Goal: Information Seeking & Learning: Find specific fact

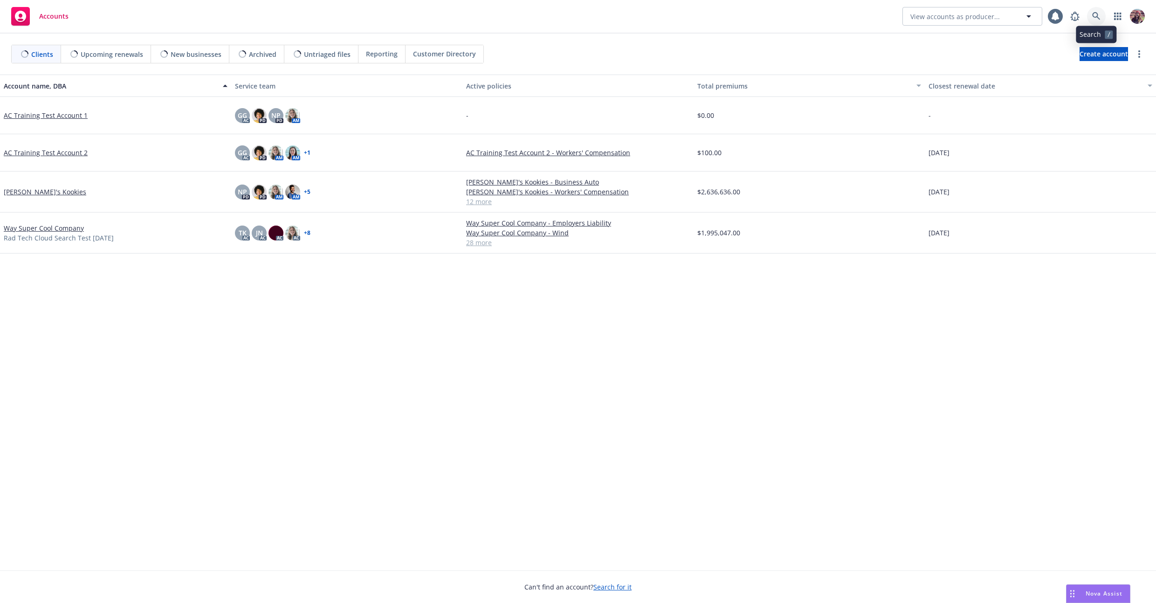
click at [1094, 20] on icon at bounding box center [1096, 16] width 8 height 8
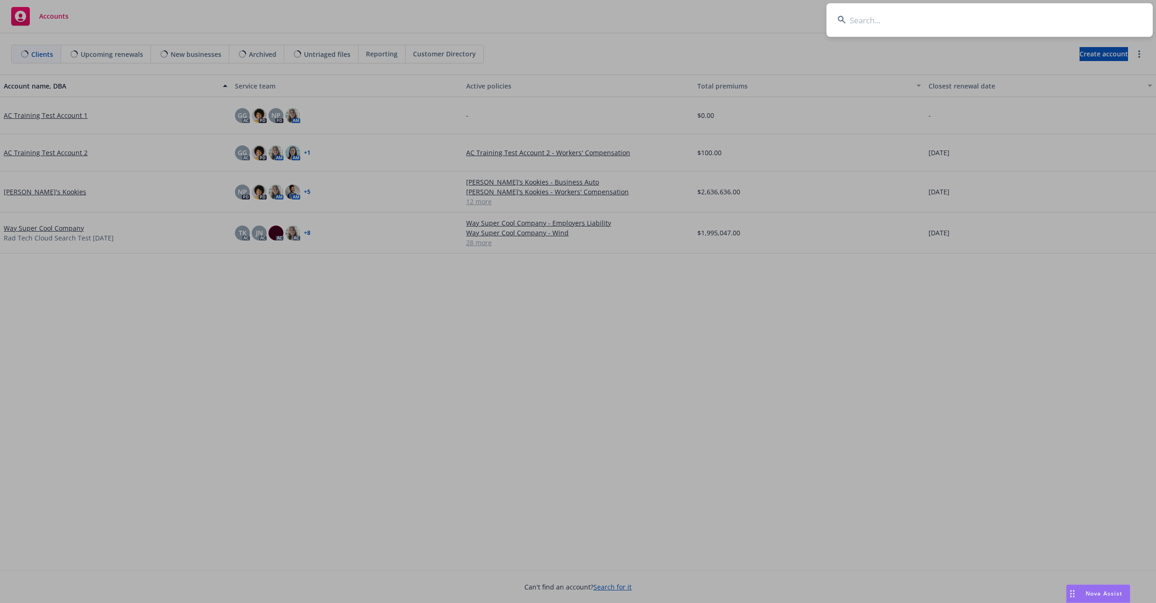
type input "where policy_uuid = '4ddf6ae0-9949-4be0-8b63-753ed08e6f05'"
click at [1071, 16] on input "where policy_uuid = '4ddf6ae0-9949-4be0-8b63-753ed08e6f05'" at bounding box center [989, 20] width 326 height 34
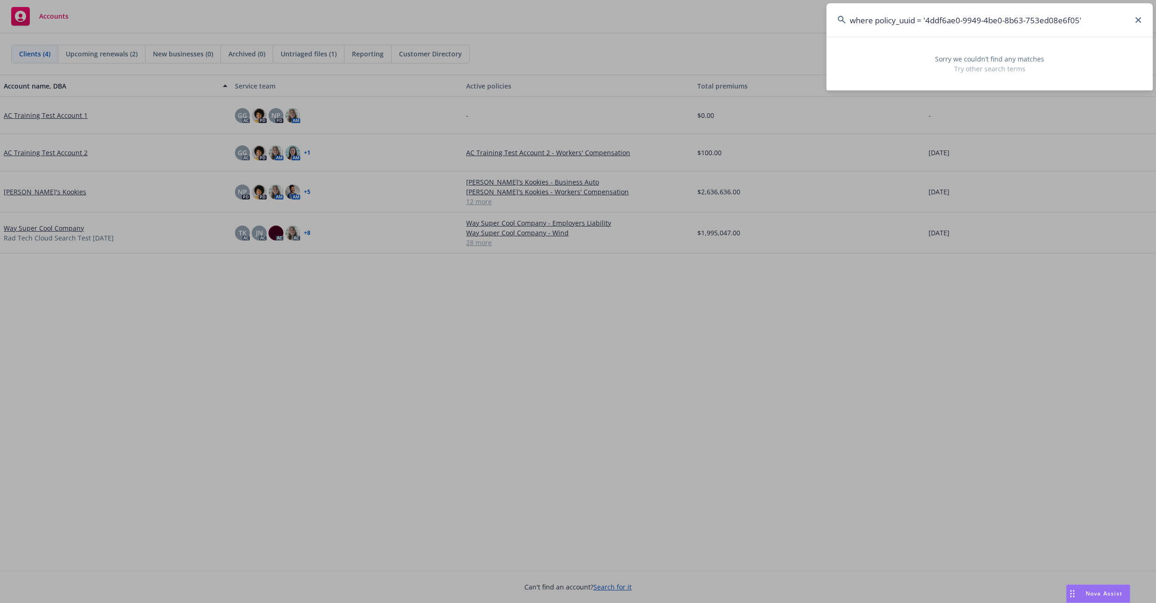
click at [1071, 16] on input "where policy_uuid = '4ddf6ae0-9949-4be0-8b63-753ed08e6f05'" at bounding box center [989, 20] width 326 height 34
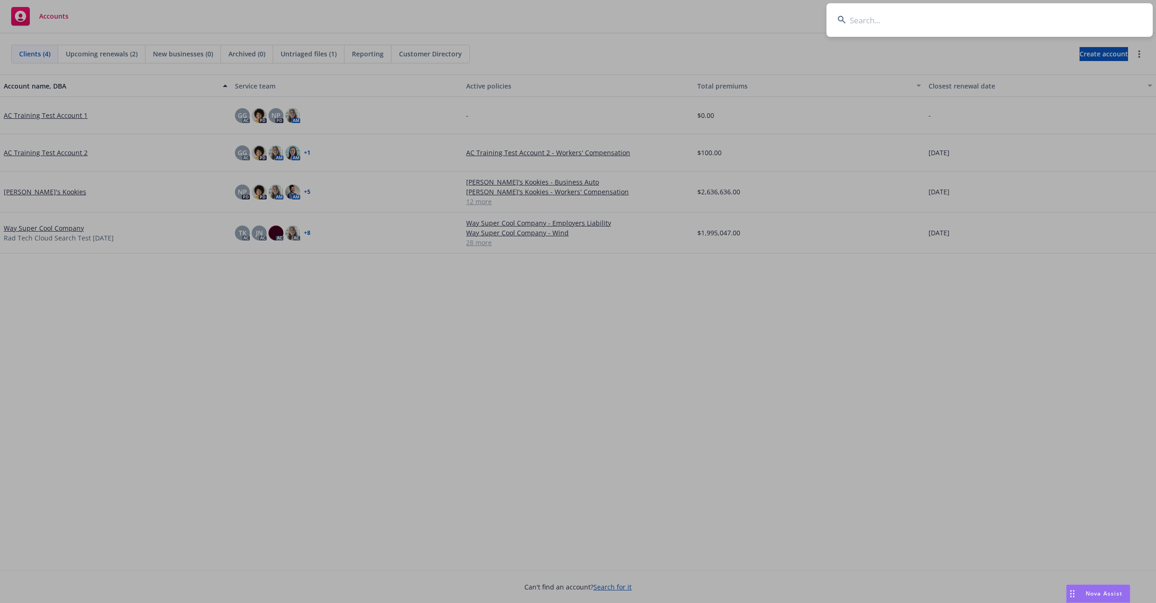
paste input "4ddf6ae0-9949-4be0-8b63-753ed08e6f05"
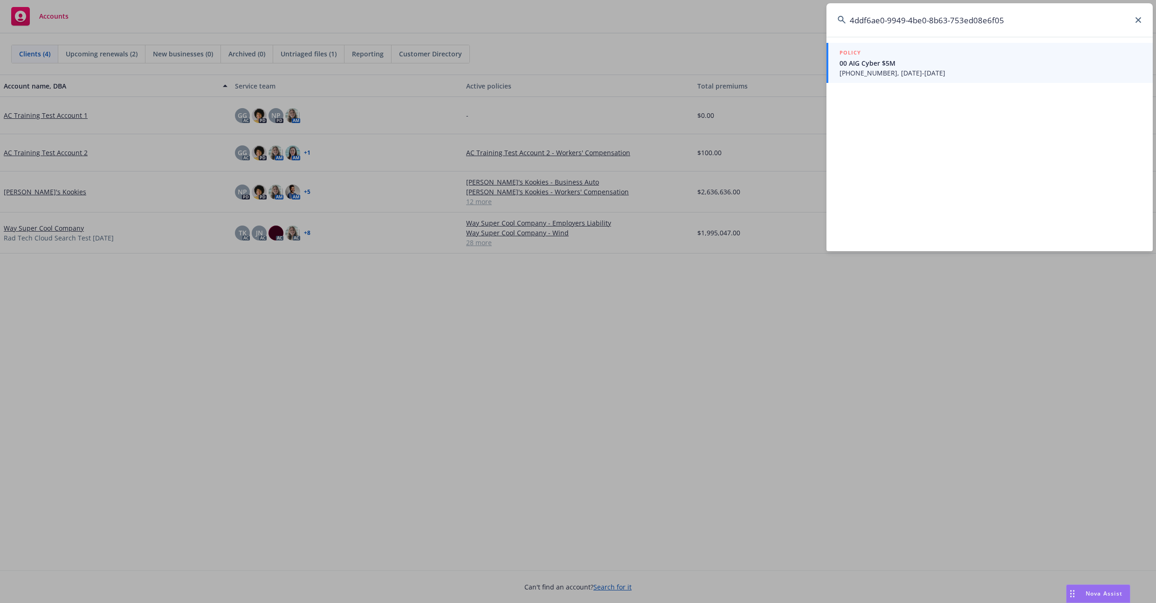
type input "4ddf6ae0-9949-4be0-8b63-753ed08e6f05"
click at [955, 50] on div "POLICY" at bounding box center [990, 53] width 302 height 10
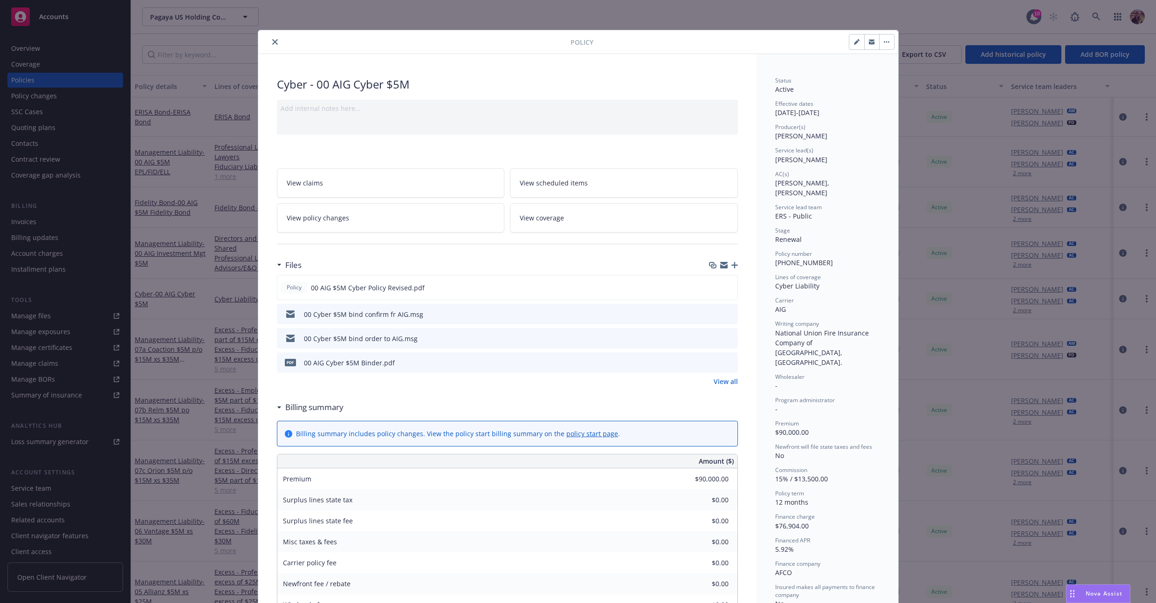
click at [562, 395] on div "Files Policy 00 AIG $5M Cyber Policy Revised.pdf 00 Cyber $5M bind confirm fr A…" at bounding box center [507, 326] width 461 height 142
click at [285, 403] on h3 "Billing summary" at bounding box center [314, 407] width 58 height 12
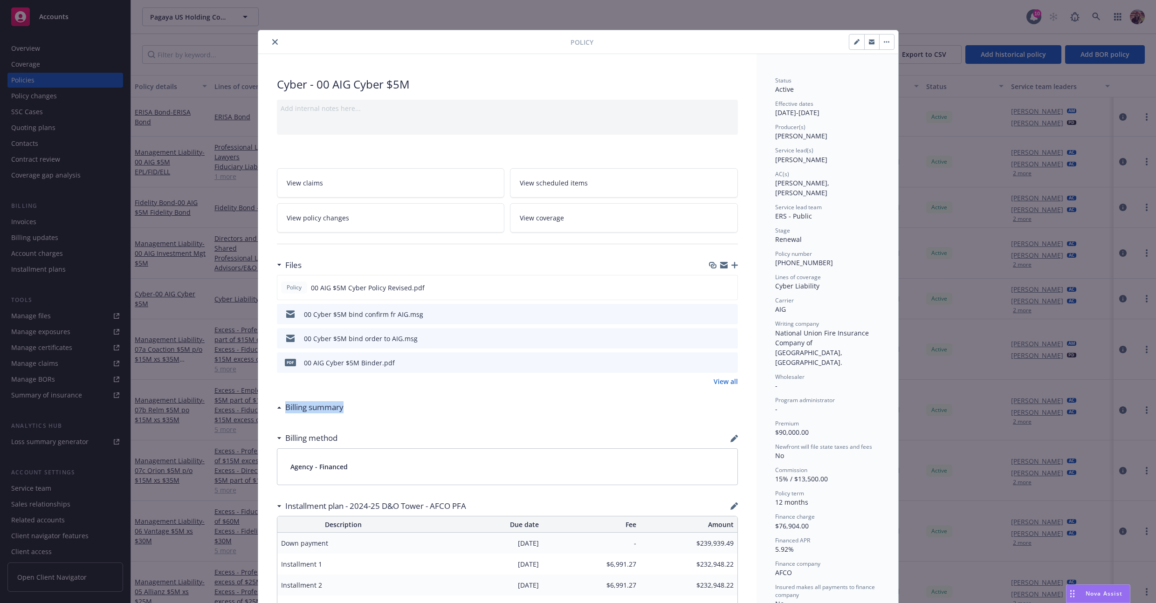
click at [282, 406] on div "Billing summary" at bounding box center [313, 407] width 62 height 12
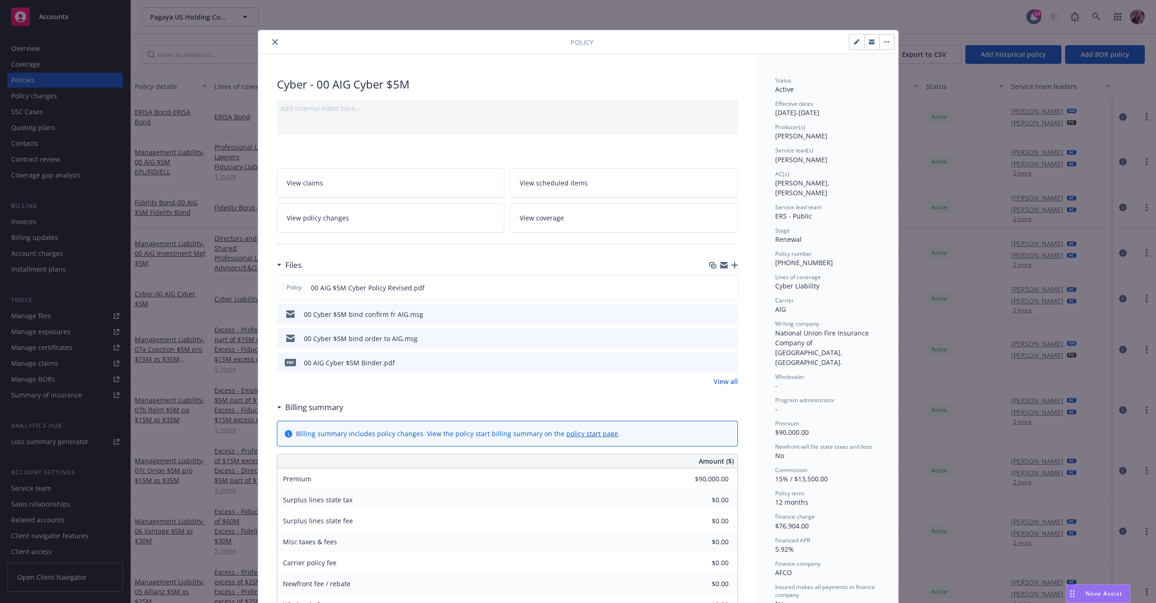
drag, startPoint x: 373, startPoint y: 401, endPoint x: 380, endPoint y: 401, distance: 7.0
click at [380, 401] on div "Billing summary" at bounding box center [507, 408] width 461 height 20
click at [372, 408] on div "Billing summary" at bounding box center [507, 408] width 461 height 20
click at [310, 407] on h3 "Billing summary" at bounding box center [314, 407] width 58 height 12
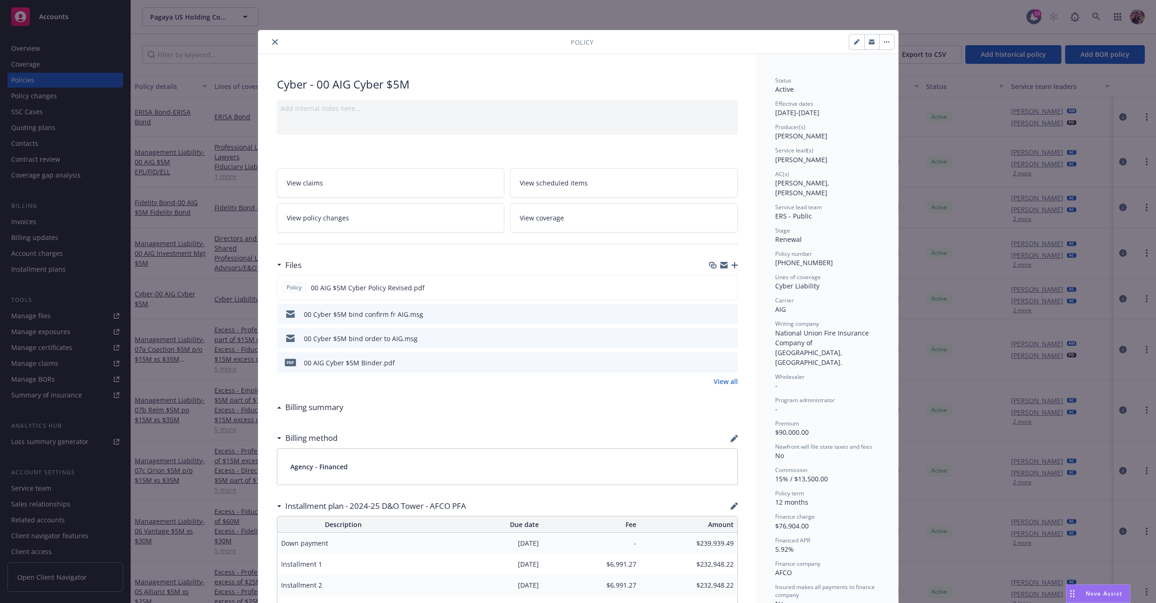
click at [310, 407] on h3 "Billing summary" at bounding box center [314, 407] width 58 height 12
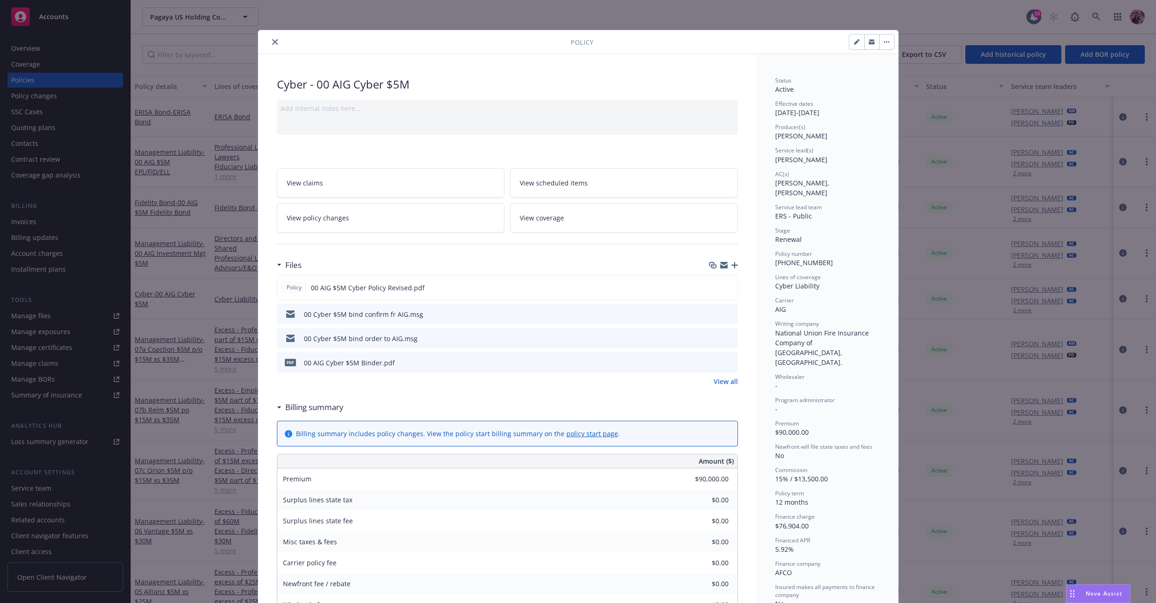
click at [840, 466] on div "Commission 15% / $13,500.00" at bounding box center [827, 475] width 104 height 18
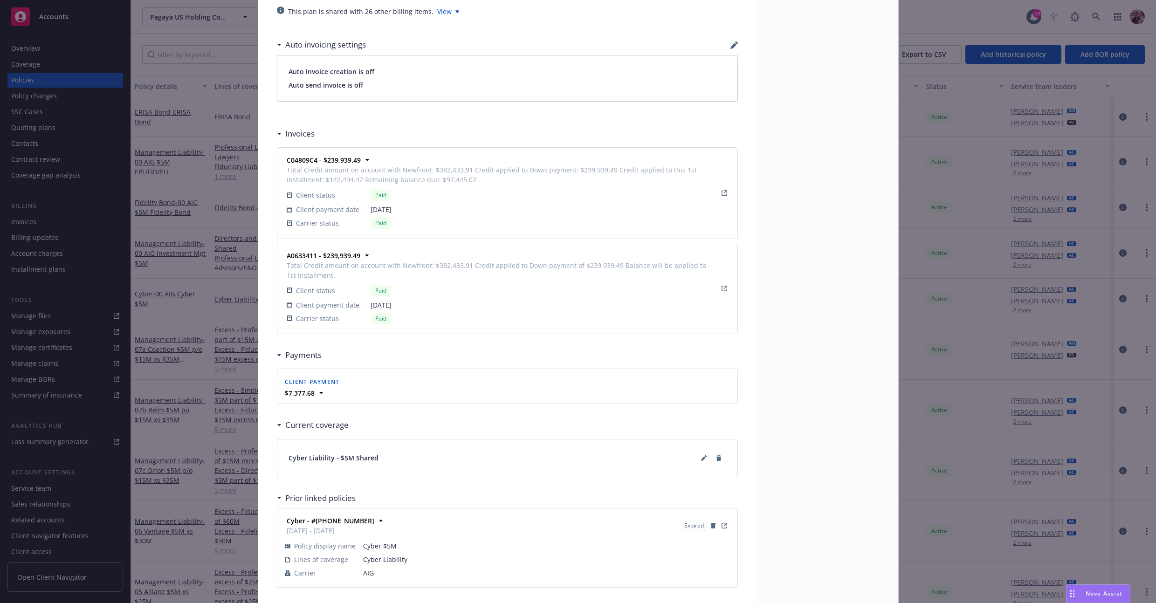
scroll to position [1083, 0]
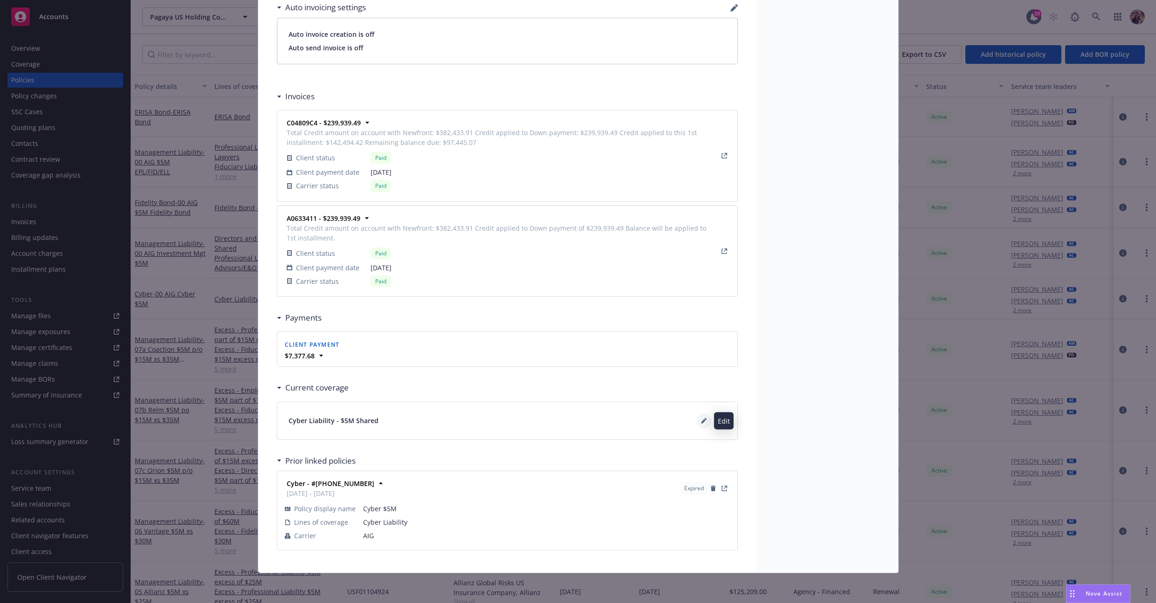
click at [701, 422] on icon at bounding box center [704, 421] width 6 height 6
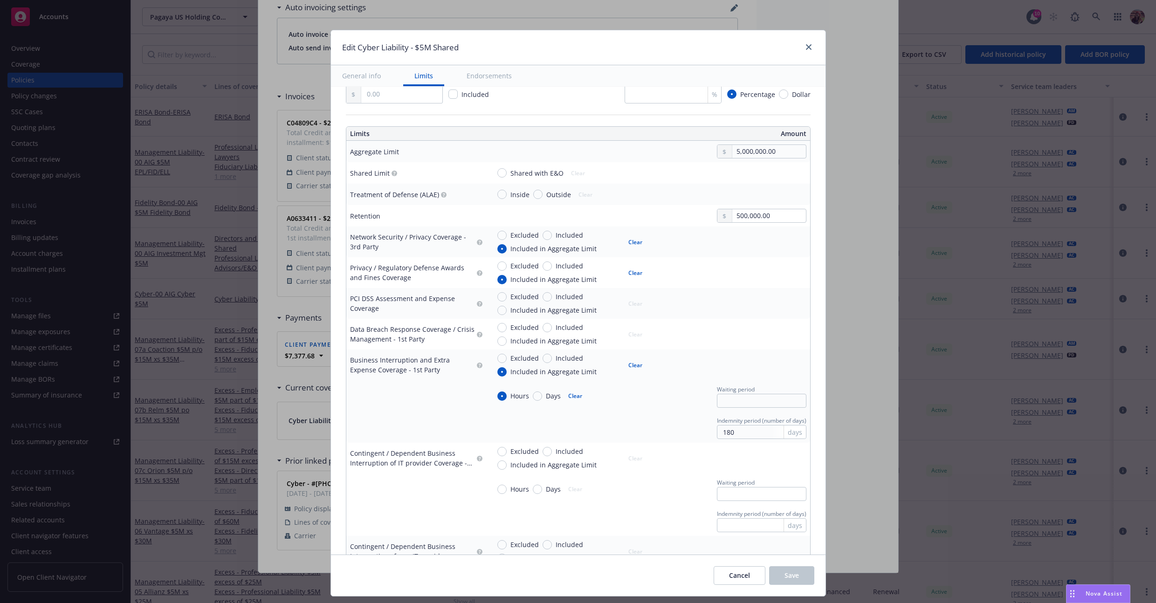
scroll to position [0, 0]
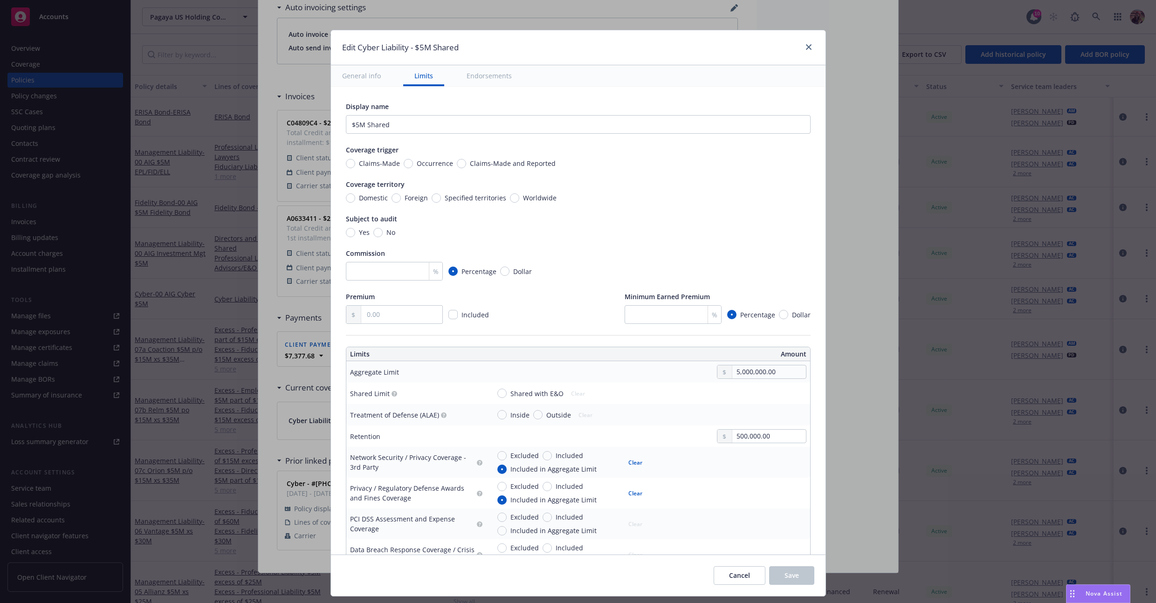
click at [810, 50] on div at bounding box center [806, 47] width 15 height 12
click at [807, 48] on icon "close" at bounding box center [809, 47] width 6 height 6
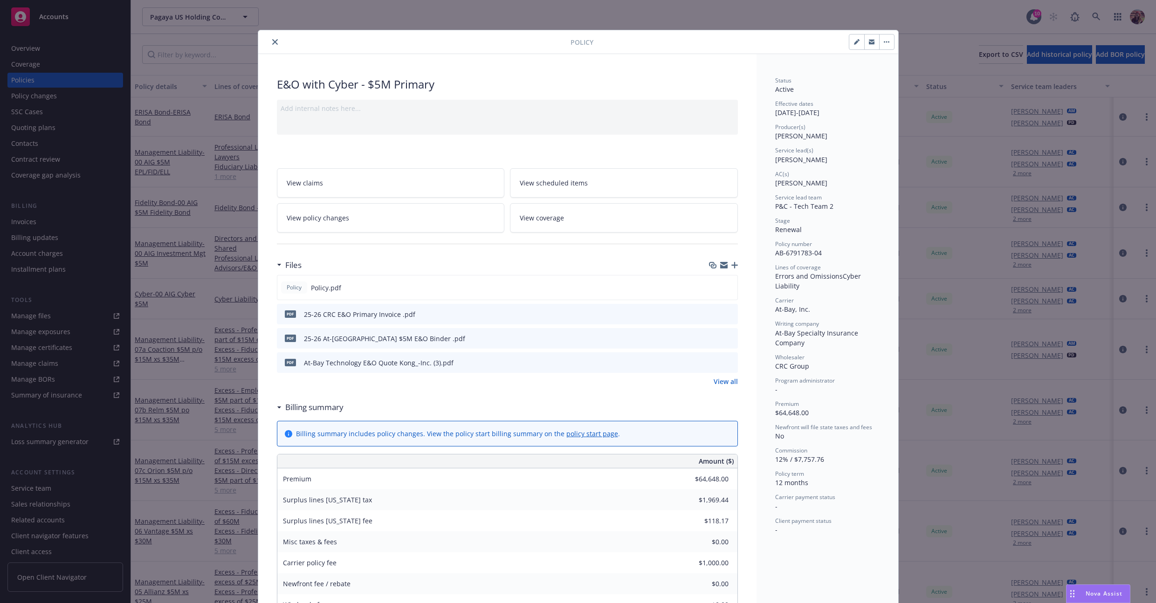
click at [373, 18] on div "Policy E&O with Cyber - $5M Primary Add internal notes here... View claims View…" at bounding box center [578, 301] width 1156 height 603
click at [277, 41] on div at bounding box center [416, 41] width 309 height 11
click at [274, 41] on icon "close" at bounding box center [275, 42] width 6 height 6
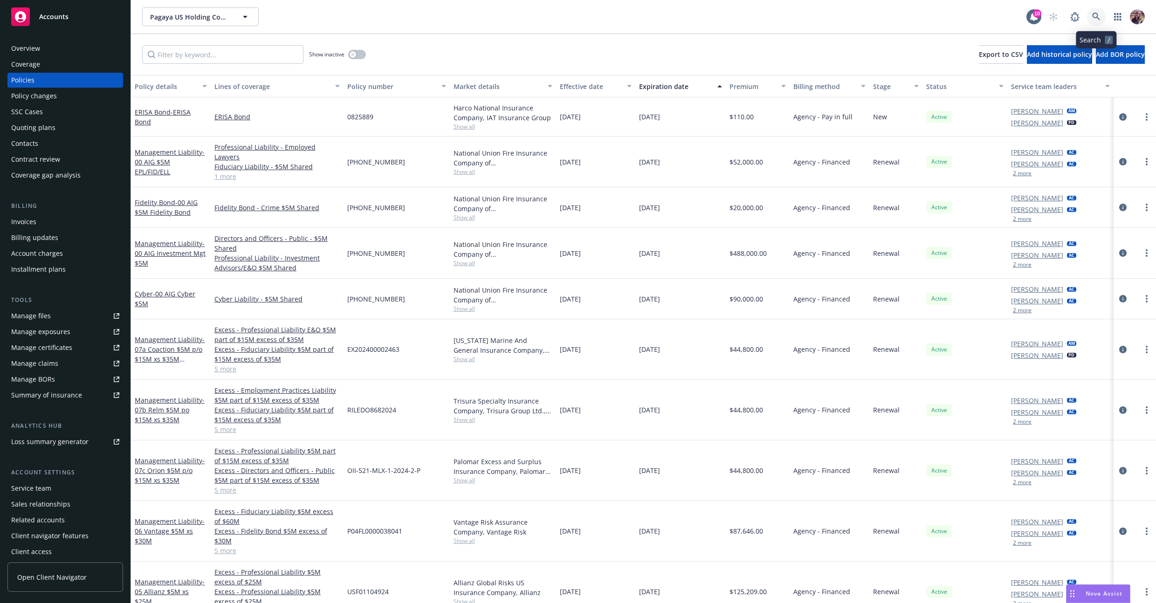
click at [1098, 15] on icon at bounding box center [1096, 17] width 8 height 8
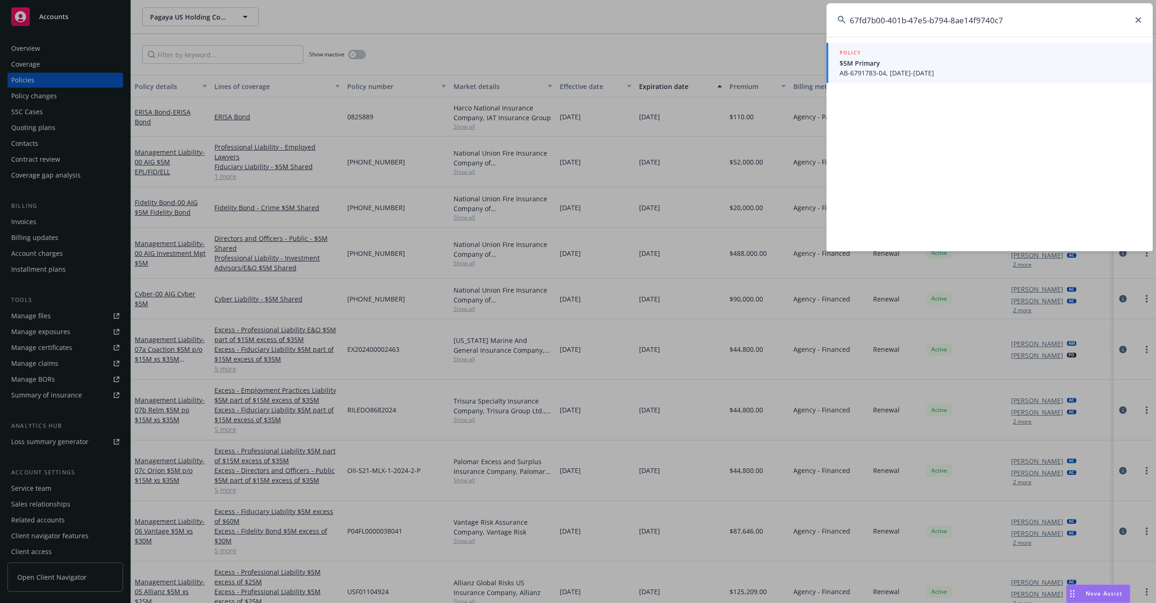
type input "67fd7b00-401b-47e5-b794-8ae14f9740c7"
click at [907, 61] on span "$5M Primary" at bounding box center [990, 63] width 302 height 10
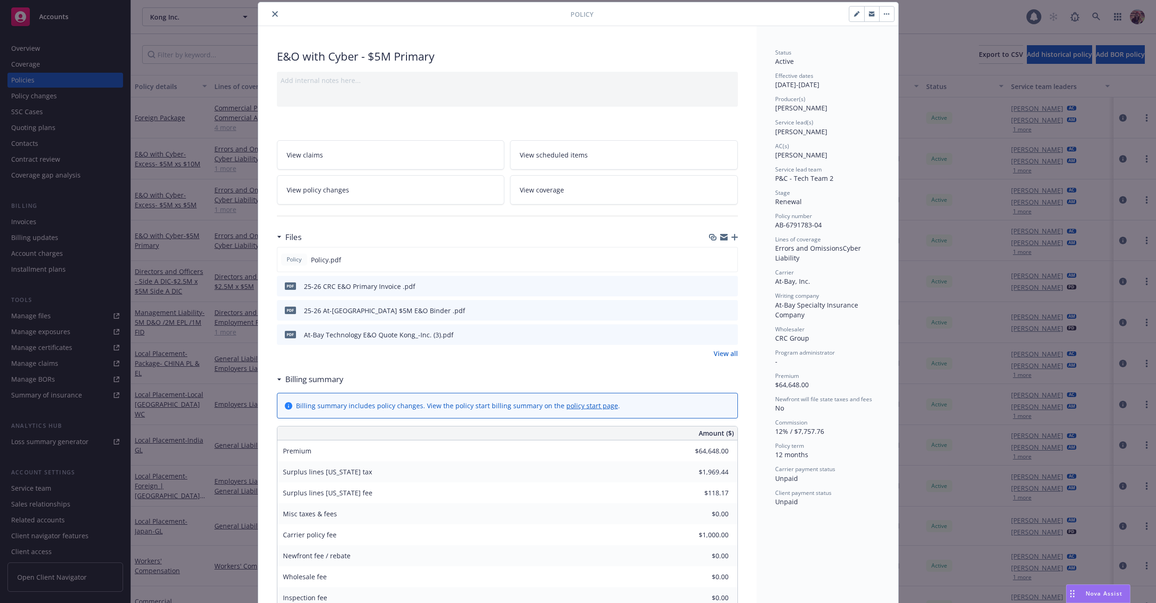
scroll to position [40, 0]
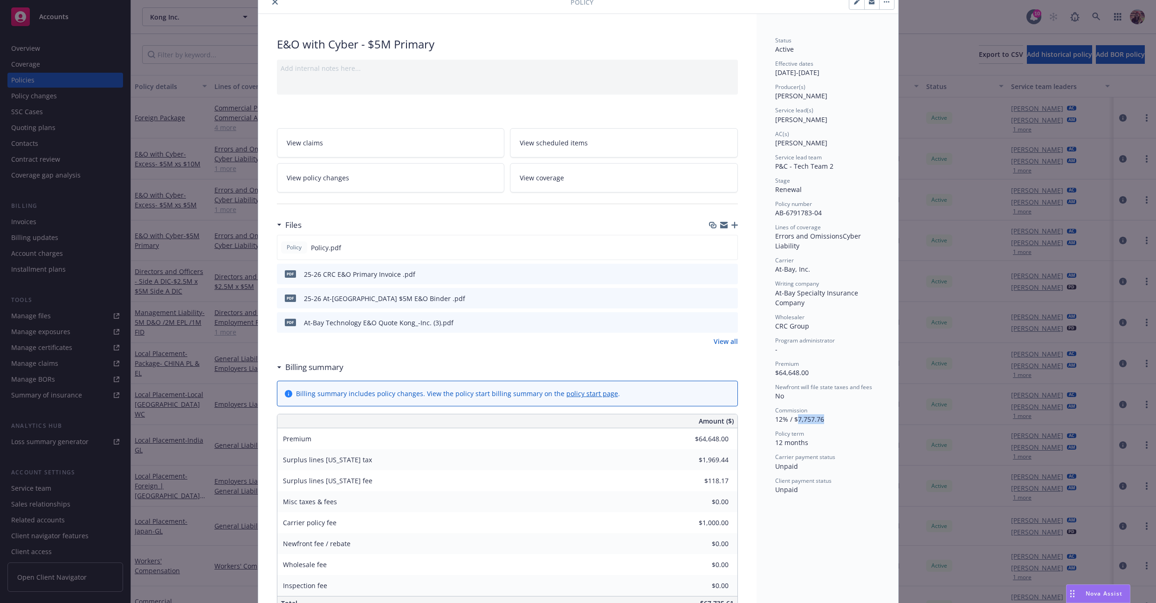
drag, startPoint x: 792, startPoint y: 420, endPoint x: 861, endPoint y: 422, distance: 69.5
click at [861, 422] on div "Commission 12% / $7,757.76" at bounding box center [827, 415] width 104 height 18
drag, startPoint x: 849, startPoint y: 423, endPoint x: 789, endPoint y: 422, distance: 59.7
click at [789, 422] on div "Commission 12% / $7,757.76" at bounding box center [827, 415] width 104 height 18
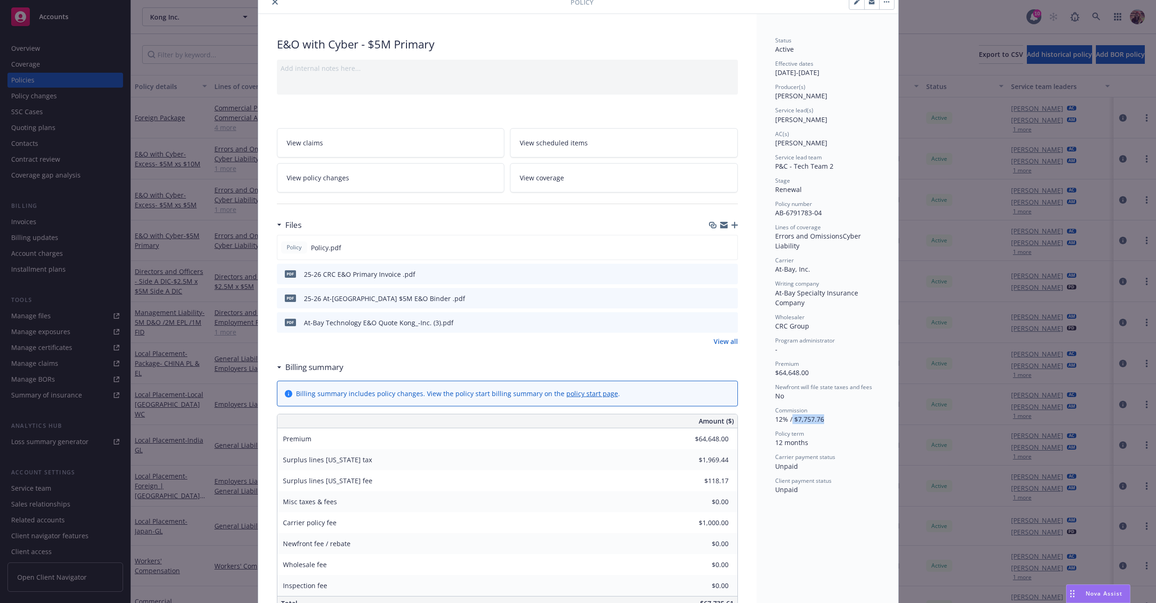
click at [790, 420] on span "12% / $7,757.76" at bounding box center [799, 419] width 49 height 9
drag, startPoint x: 791, startPoint y: 419, endPoint x: 839, endPoint y: 421, distance: 48.0
click at [839, 421] on div "Commission 12% / $7,757.76" at bounding box center [827, 415] width 104 height 18
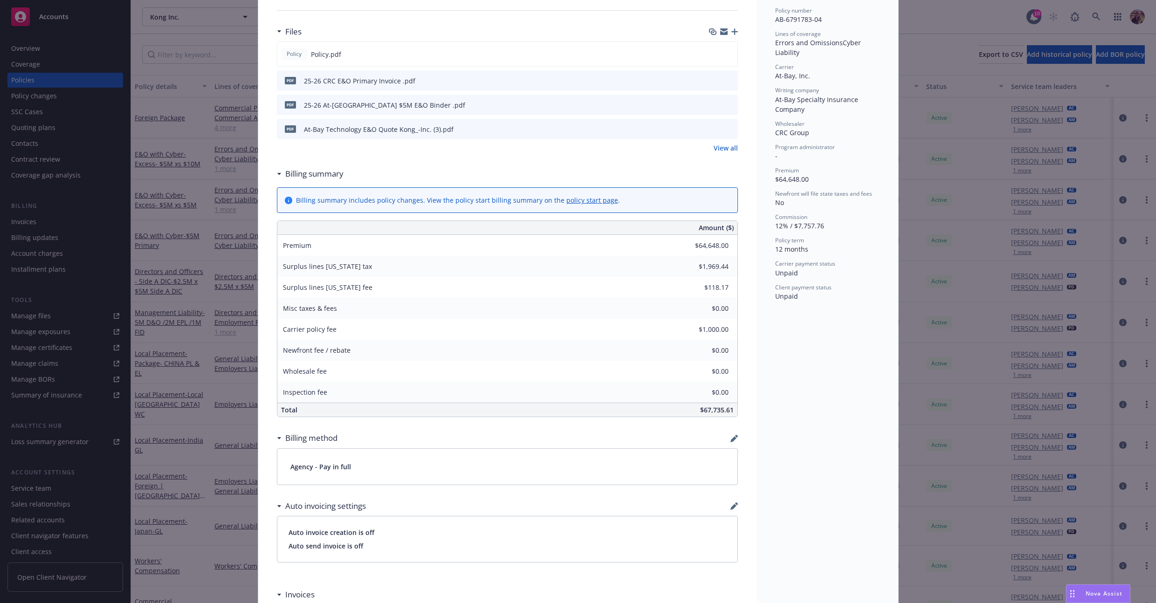
scroll to position [119, 0]
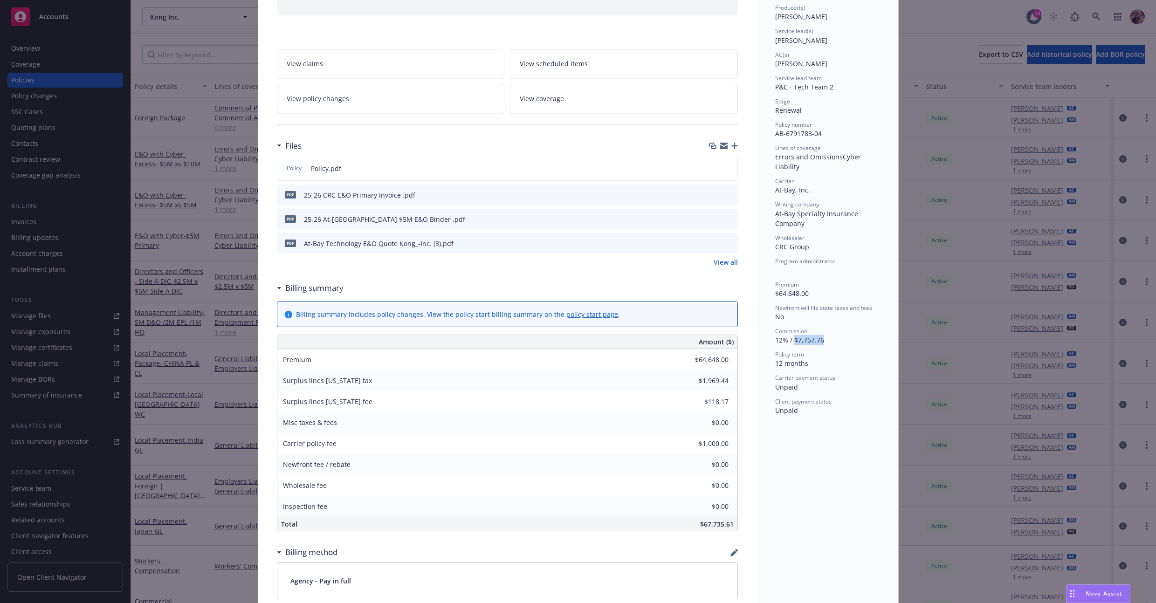
drag, startPoint x: 821, startPoint y: 345, endPoint x: 791, endPoint y: 342, distance: 30.5
click at [791, 342] on div "Status Active Effective dates [DATE] - [DATE] Producer(s) [PERSON_NAME] Service…" at bounding box center [827, 186] width 104 height 458
click at [788, 340] on span "12% / $7,757.76" at bounding box center [799, 340] width 49 height 9
drag, startPoint x: 790, startPoint y: 340, endPoint x: 833, endPoint y: 337, distance: 43.4
click at [833, 337] on div "Commission 12% / $7,757.76" at bounding box center [827, 336] width 104 height 18
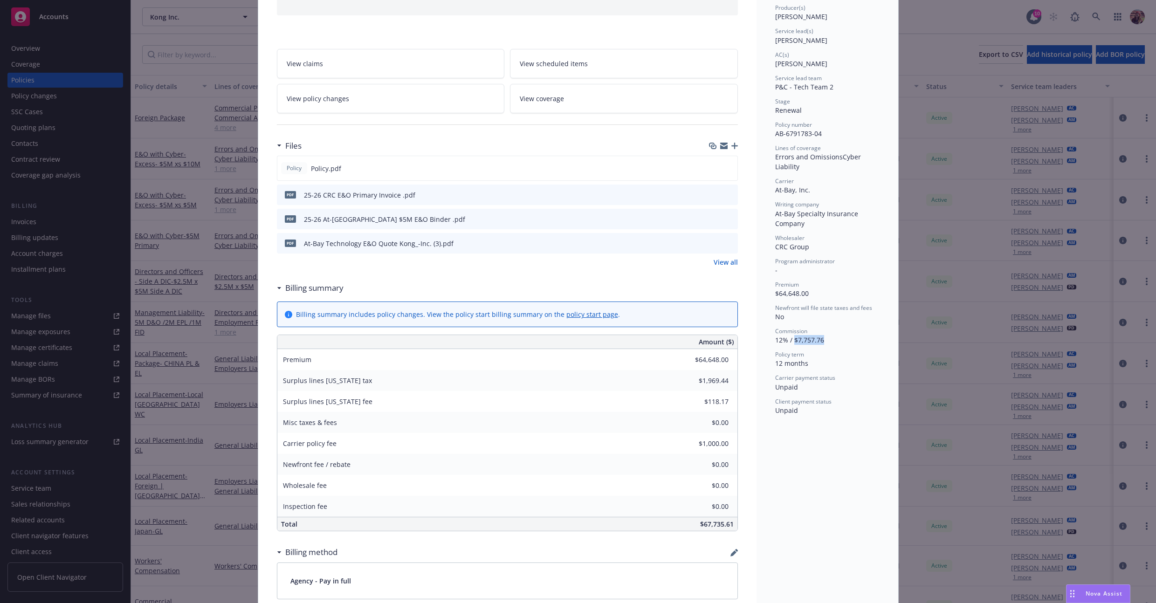
click at [833, 337] on div "Commission 12% / $7,757.76" at bounding box center [827, 336] width 104 height 18
drag, startPoint x: 823, startPoint y: 340, endPoint x: 791, endPoint y: 340, distance: 31.2
click at [791, 340] on div "Commission 12% / $7,757.76" at bounding box center [827, 336] width 104 height 18
click at [791, 340] on span "12% / $7,757.76" at bounding box center [799, 340] width 49 height 9
drag, startPoint x: 790, startPoint y: 339, endPoint x: 841, endPoint y: 344, distance: 51.4
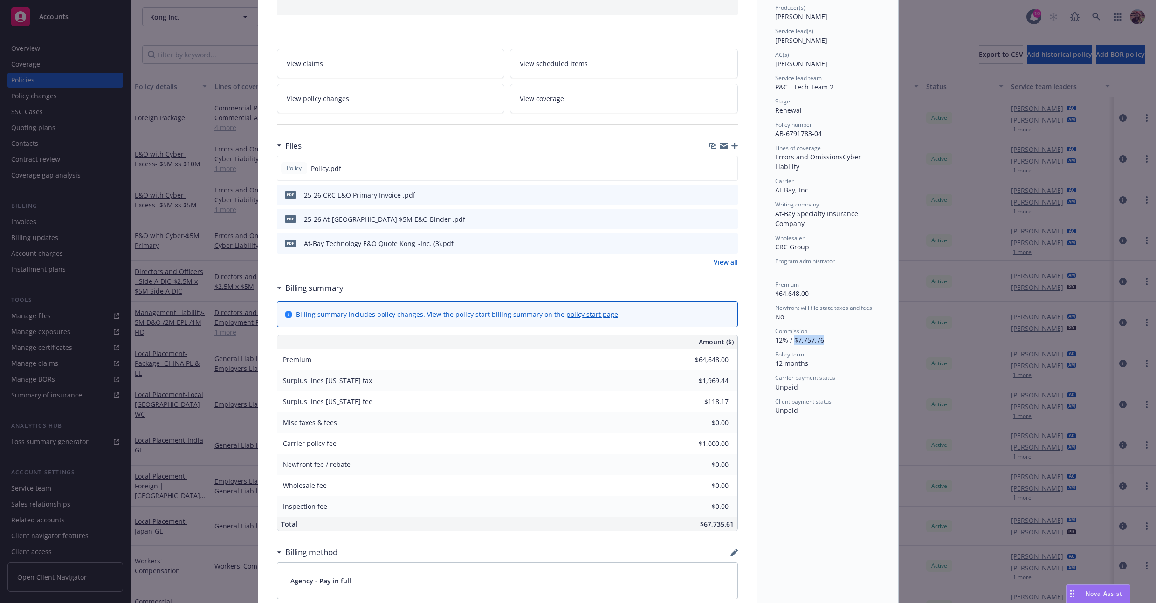
click at [841, 344] on div "Commission 12% / $7,757.76" at bounding box center [827, 336] width 104 height 18
drag, startPoint x: 828, startPoint y: 337, endPoint x: 792, endPoint y: 339, distance: 35.9
click at [792, 339] on div "Commission 12% / $7,757.76" at bounding box center [827, 336] width 104 height 18
copy span "7,757.76"
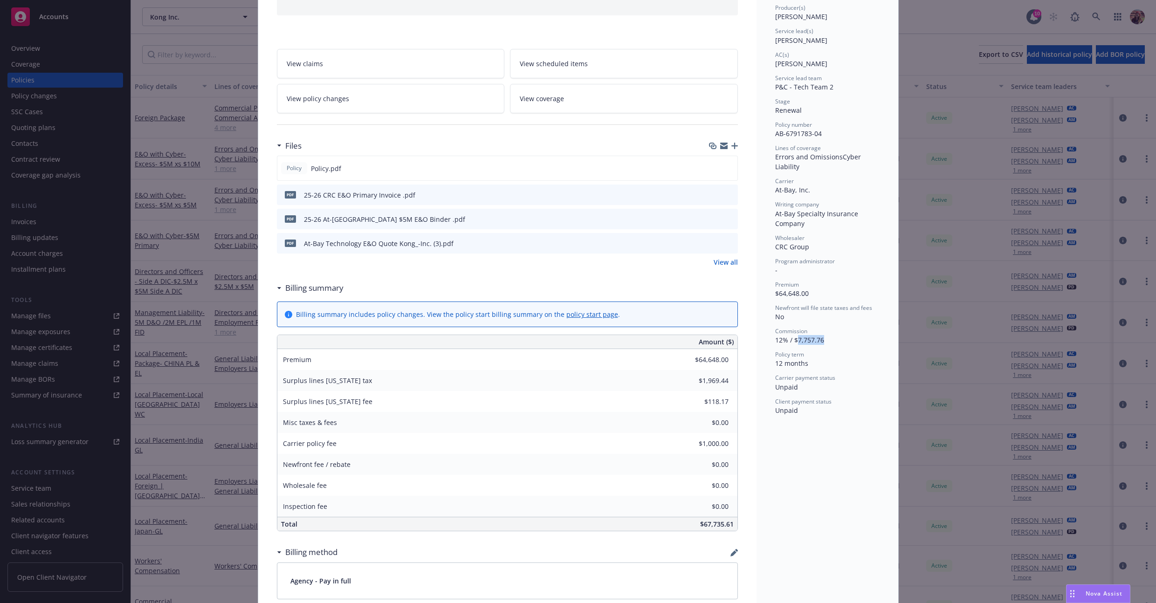
click at [812, 344] on span "12% / $7,757.76" at bounding box center [799, 340] width 49 height 9
click at [810, 340] on span "12% / $7,757.76" at bounding box center [799, 340] width 49 height 9
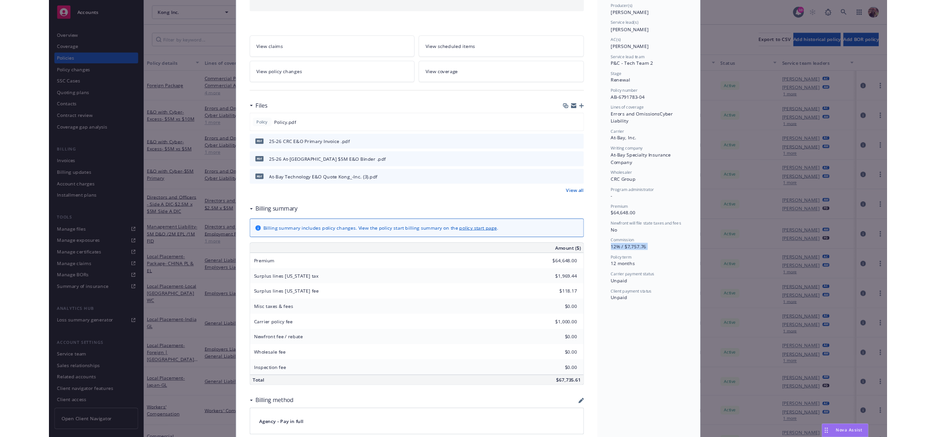
scroll to position [0, 0]
